Goal: Information Seeking & Learning: Learn about a topic

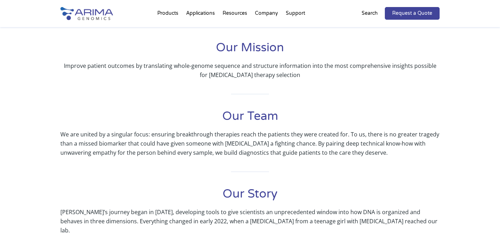
scroll to position [152, 0]
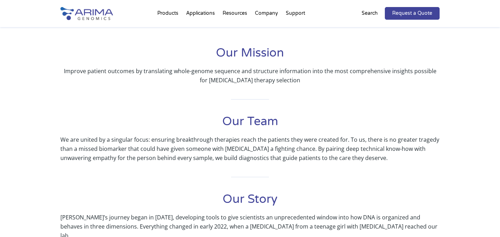
click at [251, 121] on h1 "Our Team" at bounding box center [249, 123] width 379 height 21
click at [232, 122] on h1 "Our Team" at bounding box center [249, 123] width 379 height 21
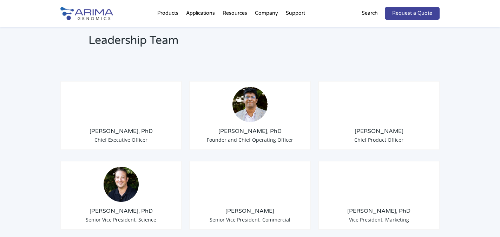
scroll to position [524, 0]
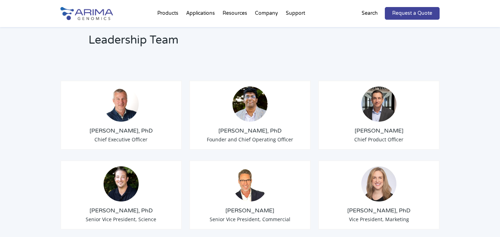
click at [126, 127] on h3 "Tom Willis, PhD" at bounding box center [120, 131] width 109 height 8
click at [121, 98] on img at bounding box center [121, 103] width 35 height 35
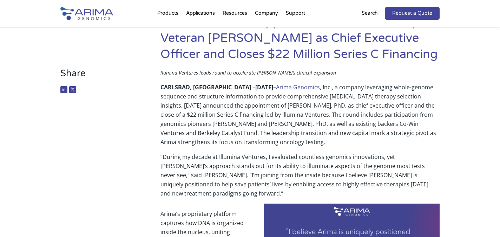
click at [95, 17] on img at bounding box center [86, 13] width 53 height 13
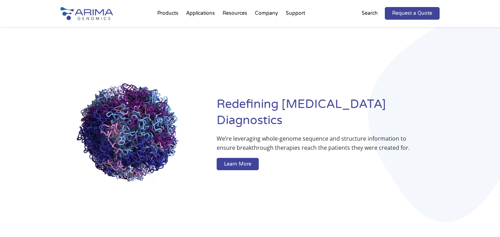
click at [195, 60] on div "Redefining [MEDICAL_DATA] Diagnostics We’re leveraging whole-genome sequence an…" at bounding box center [249, 134] width 379 height 215
